Goal: Find specific page/section: Find specific page/section

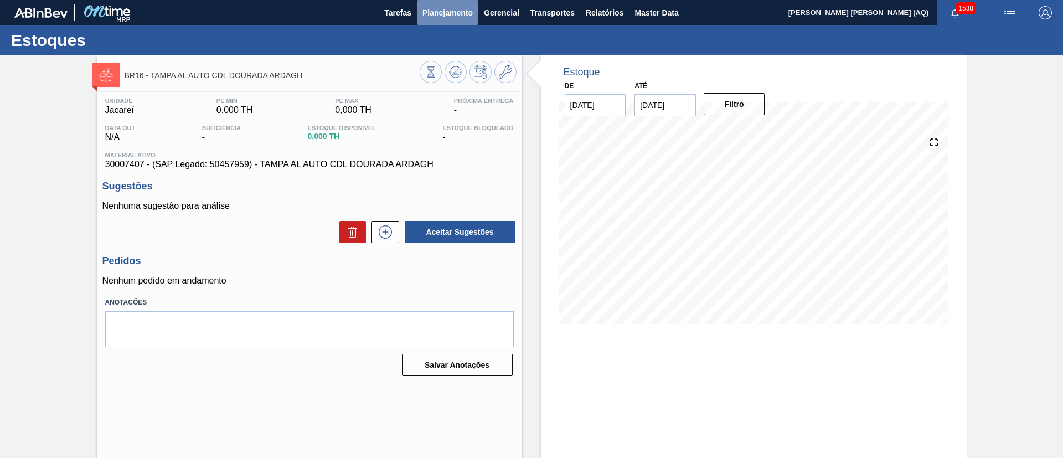
click at [445, 17] on span "Planejamento" at bounding box center [448, 12] width 50 height 13
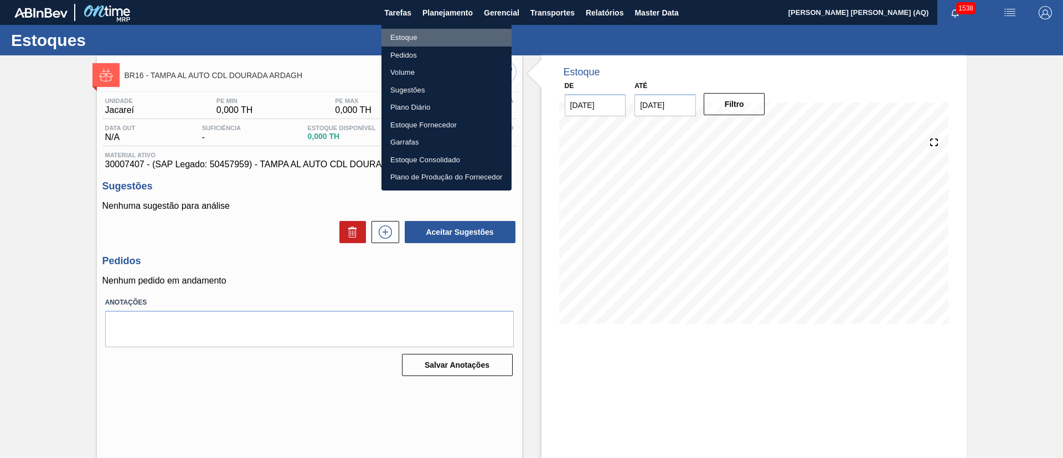
click at [419, 39] on li "Estoque" at bounding box center [447, 38] width 130 height 18
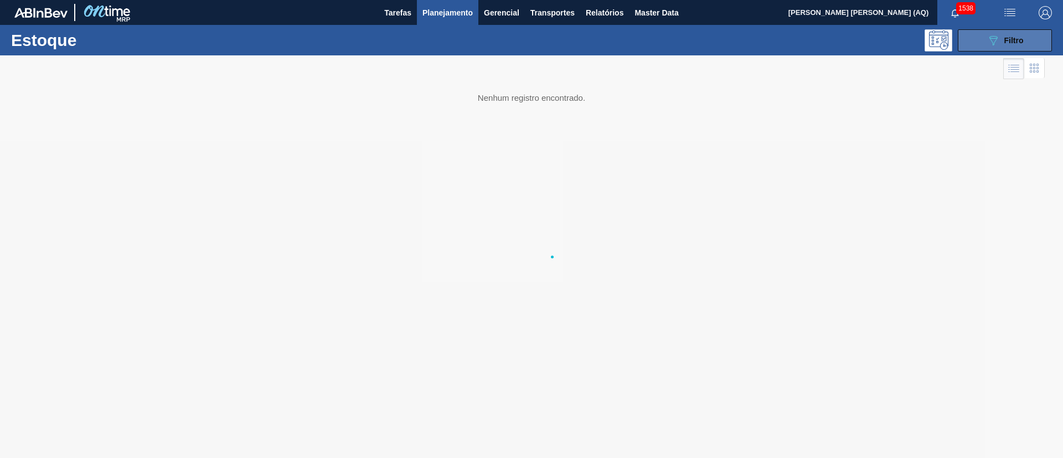
click at [977, 37] on button "089F7B8B-B2A5-4AFE-B5C0-19BA573D28AC Filtro" at bounding box center [1005, 40] width 94 height 22
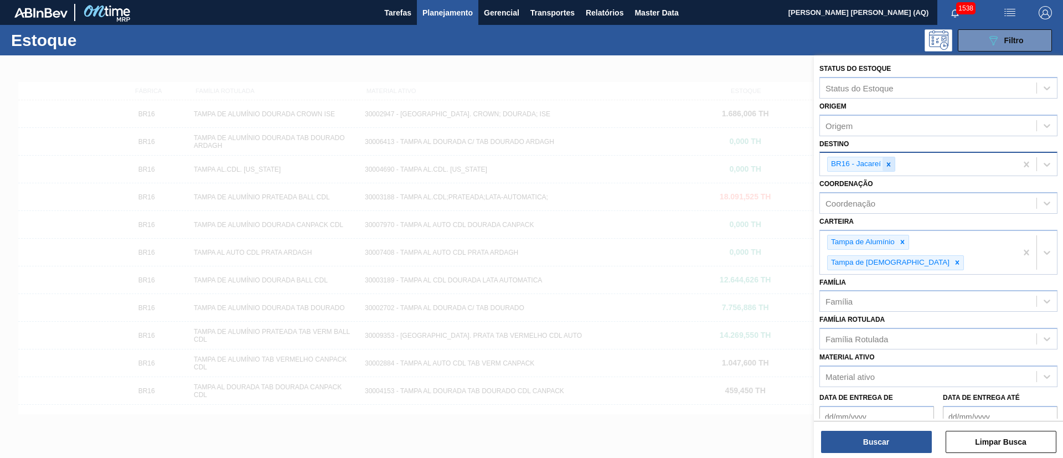
click at [891, 159] on div at bounding box center [889, 164] width 12 height 14
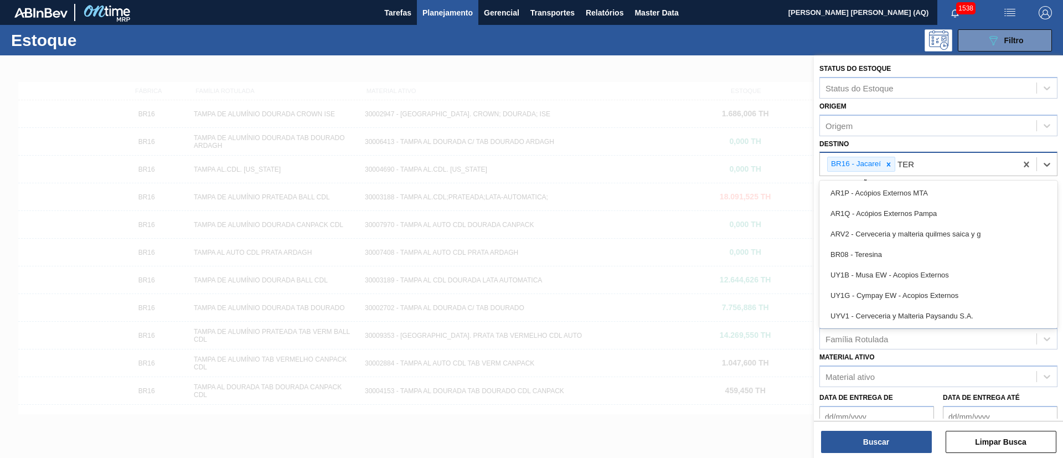
type input "TERE"
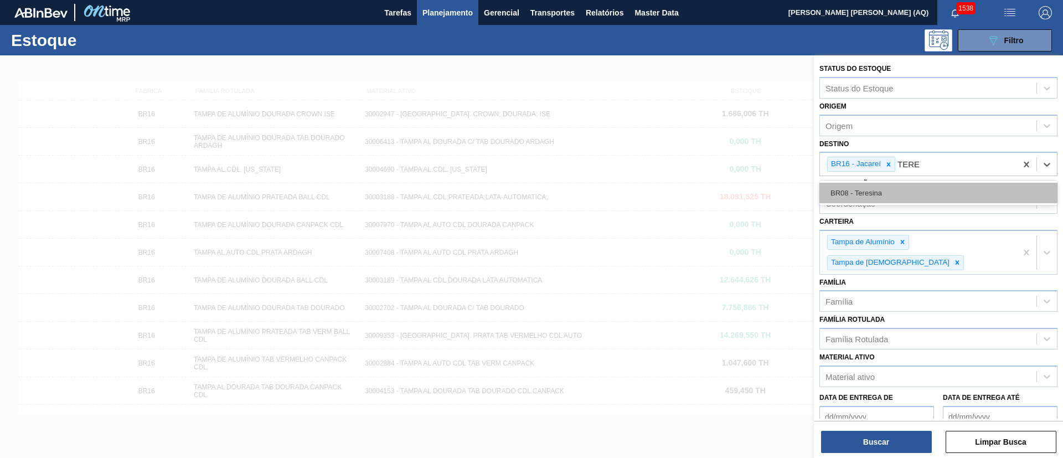
click at [906, 193] on div "BR08 - Teresina" at bounding box center [939, 193] width 238 height 20
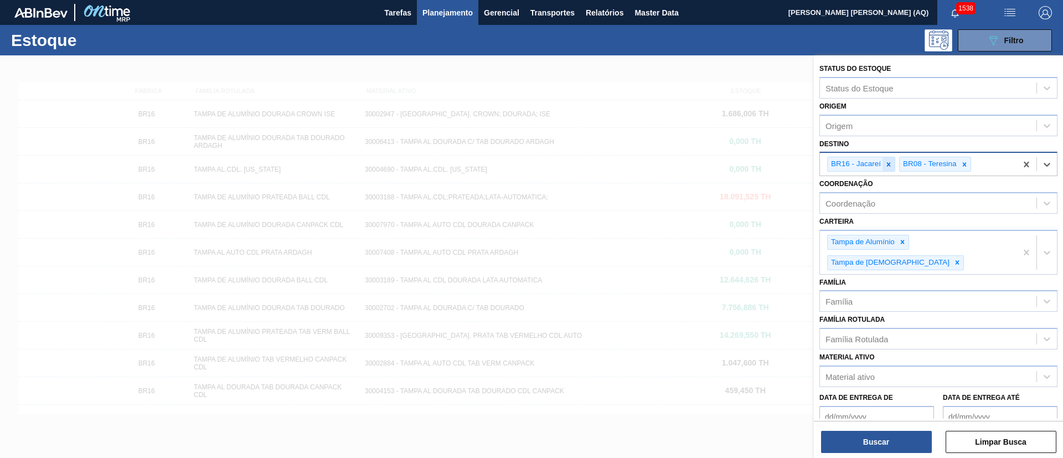
click at [888, 163] on icon at bounding box center [889, 164] width 4 height 4
click at [900, 446] on button "Buscar" at bounding box center [876, 442] width 111 height 22
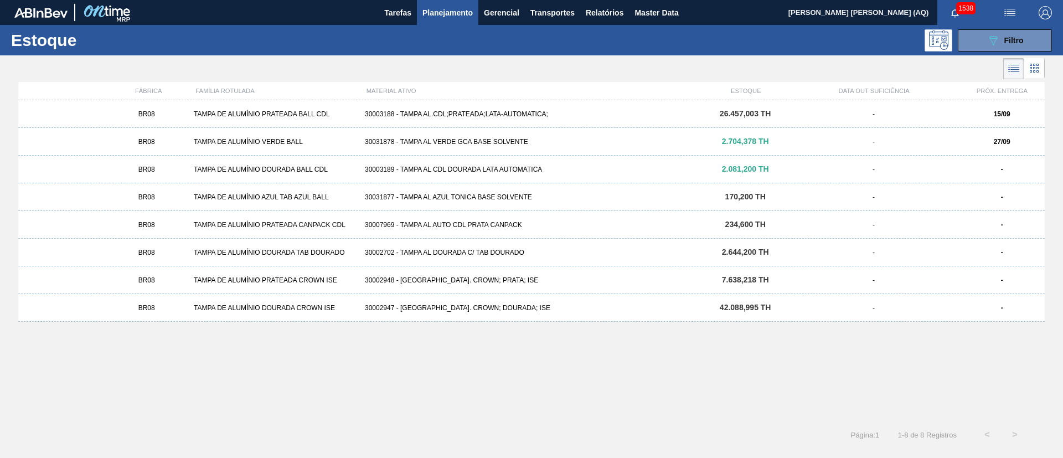
click at [732, 274] on div "BR08 TAMPA DE ALUMÍNIO PRATEADA CROWN ISE 30002948 - [GEOGRAPHIC_DATA] AL. CROW…" at bounding box center [531, 280] width 1027 height 28
